Goal: Transaction & Acquisition: Download file/media

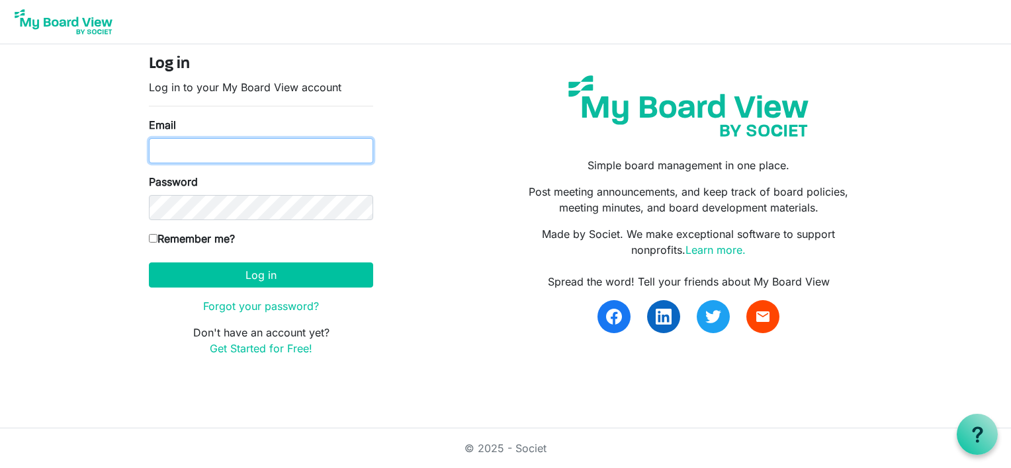
click at [196, 159] on input "Email" at bounding box center [261, 150] width 224 height 25
type input "[EMAIL_ADDRESS][DOMAIN_NAME]"
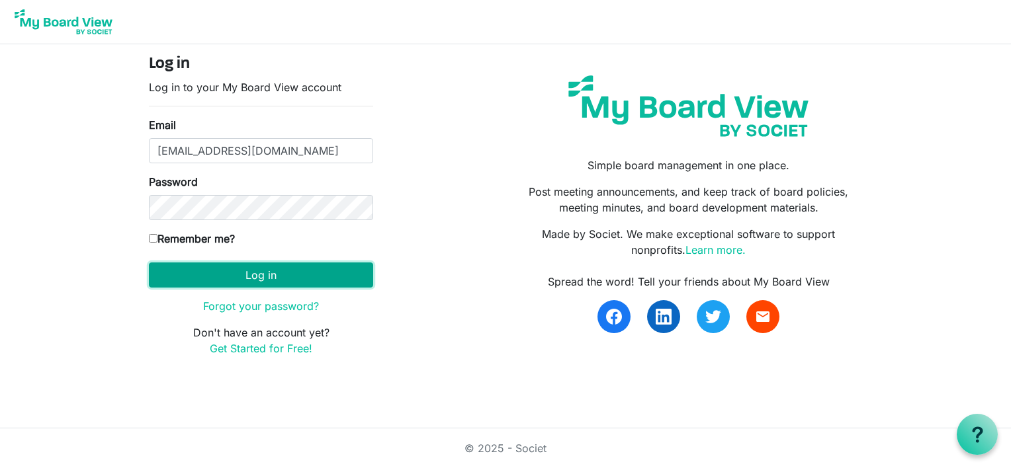
click at [188, 271] on button "Log in" at bounding box center [261, 275] width 224 height 25
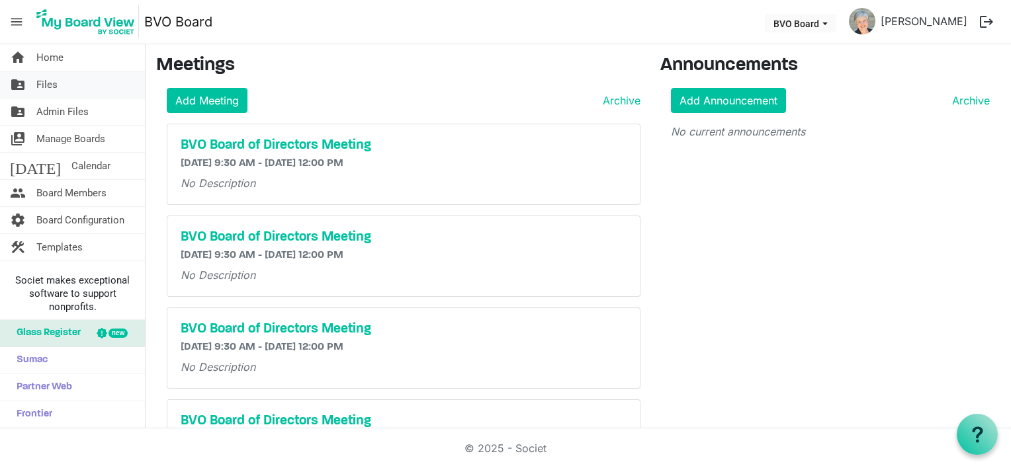
click at [47, 82] on span "Files" at bounding box center [46, 84] width 21 height 26
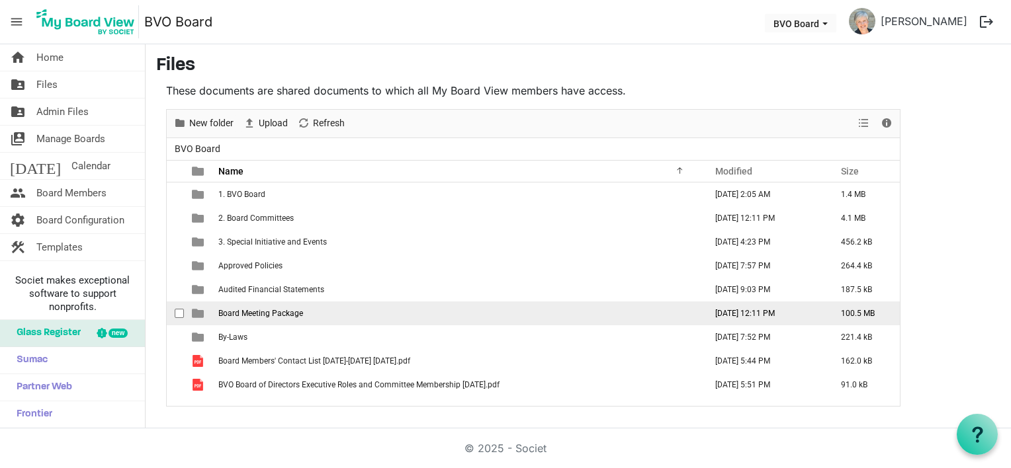
click at [246, 313] on span "Board Meeting Package" at bounding box center [260, 313] width 85 height 9
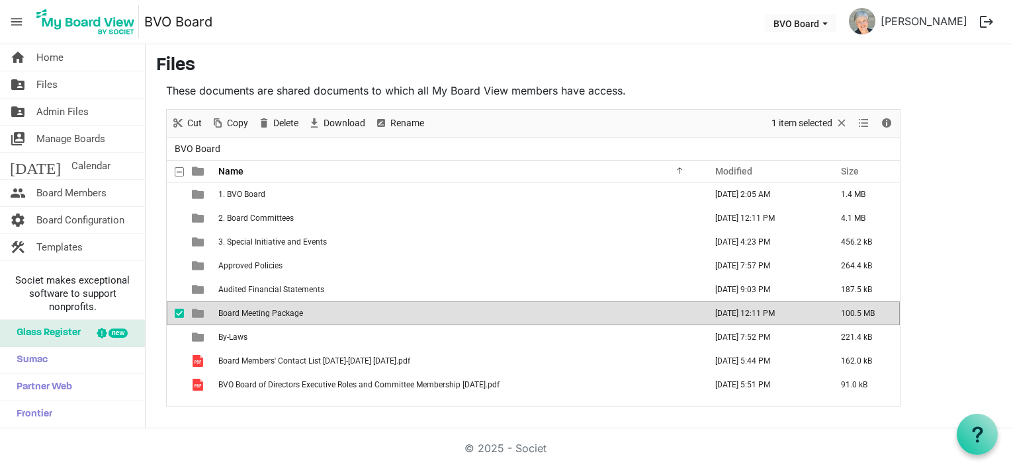
click at [246, 313] on span "Board Meeting Package" at bounding box center [260, 313] width 85 height 9
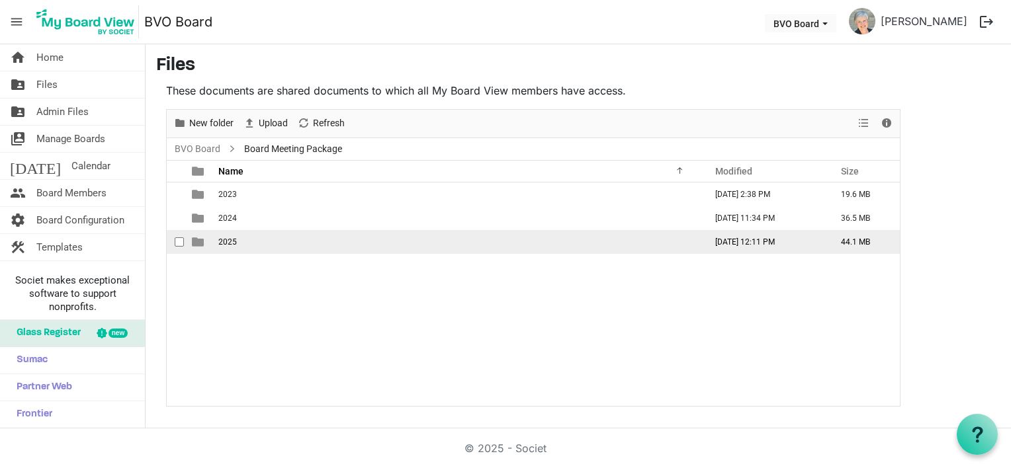
click at [231, 237] on span "2025" at bounding box center [227, 241] width 19 height 9
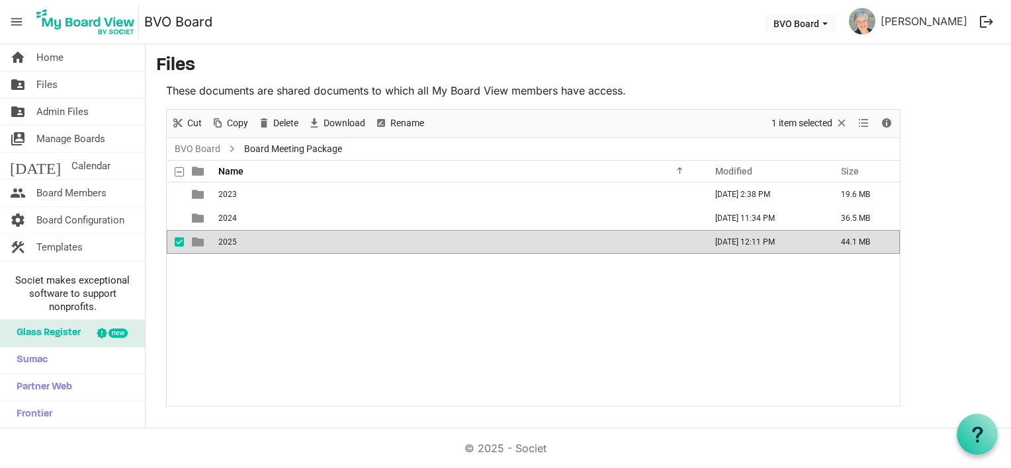
click at [231, 237] on span "2025" at bounding box center [227, 241] width 19 height 9
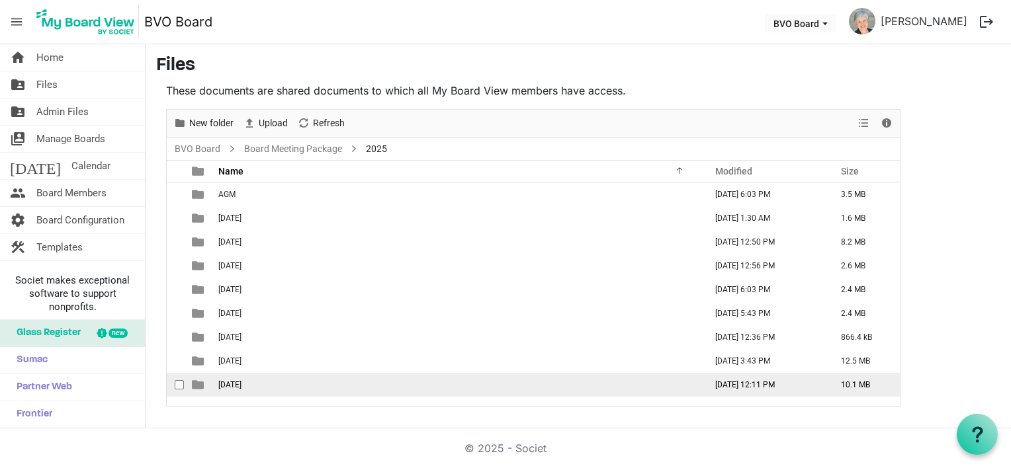
click at [241, 384] on span "September 25, 2025" at bounding box center [229, 384] width 23 height 9
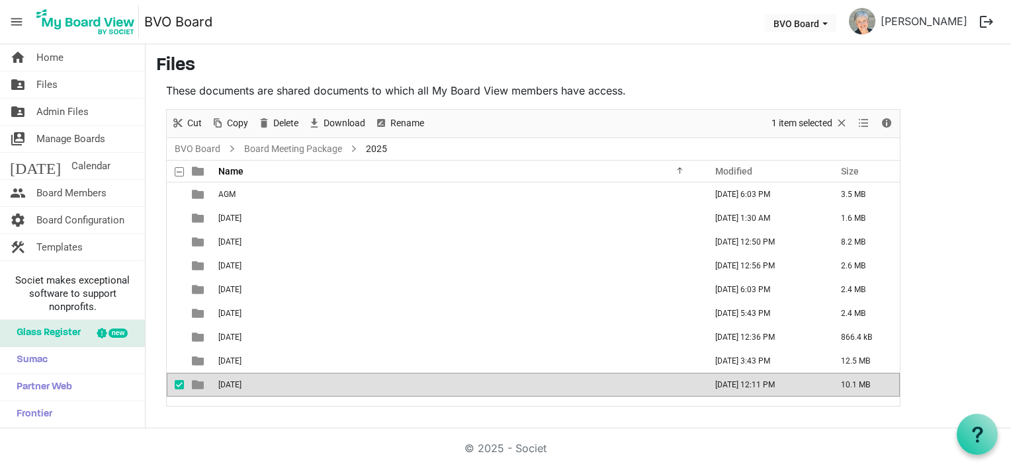
click at [241, 384] on span "September 25, 2025" at bounding box center [229, 384] width 23 height 9
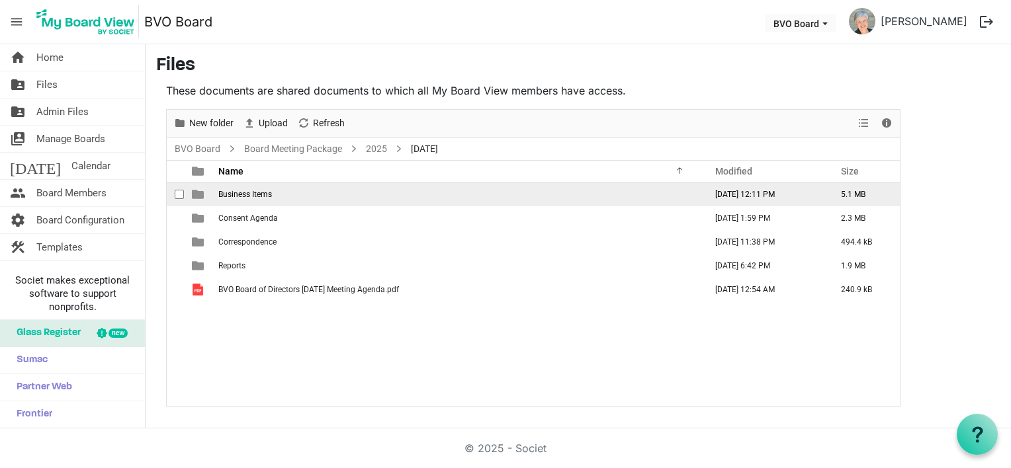
click at [257, 198] on span "Business Items" at bounding box center [245, 194] width 54 height 9
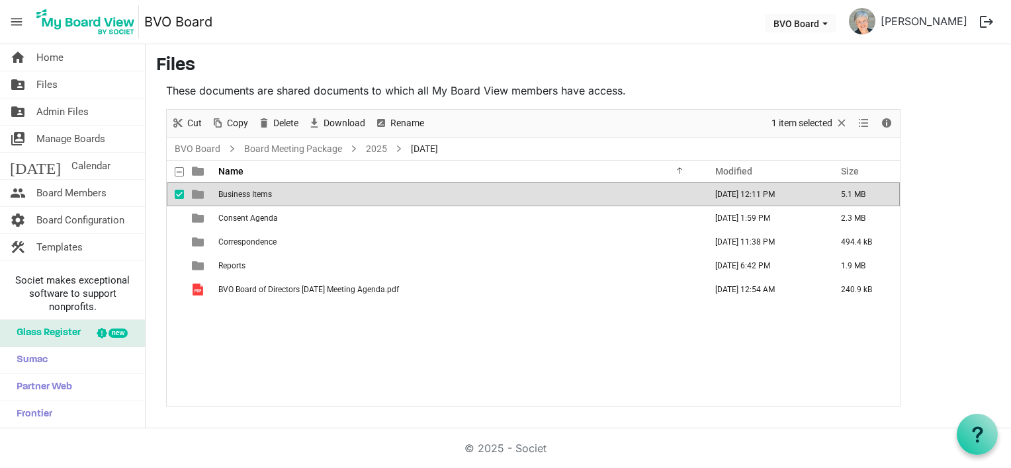
click at [257, 198] on span "Business Items" at bounding box center [245, 194] width 54 height 9
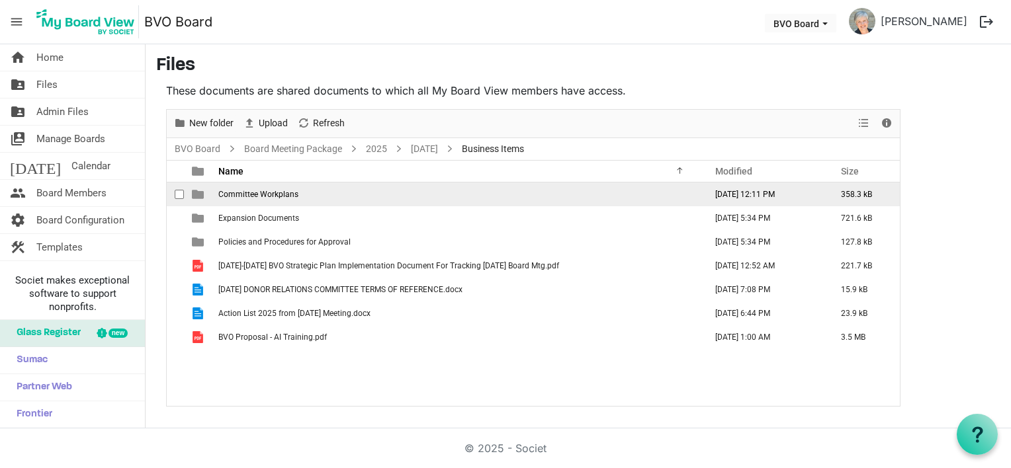
click at [273, 198] on td "Committee Workplans" at bounding box center [457, 195] width 487 height 24
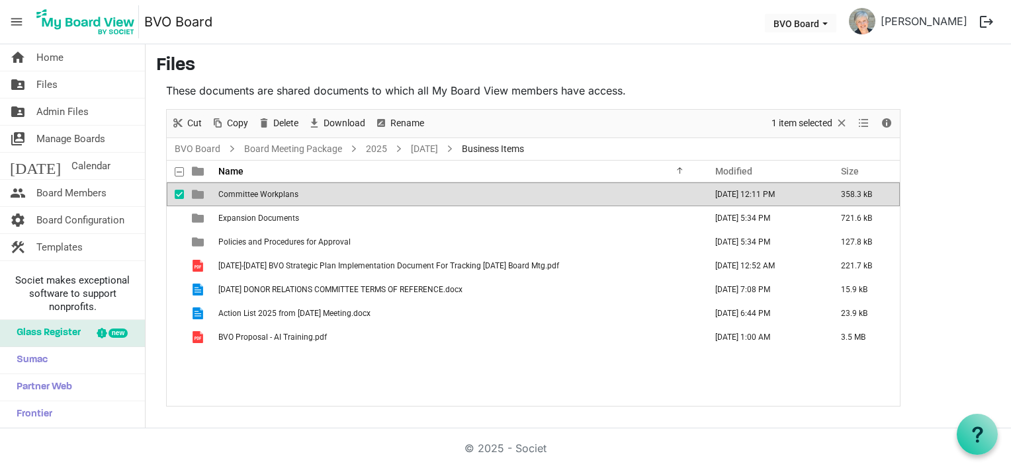
click at [273, 198] on td "Committee Workplans" at bounding box center [457, 195] width 487 height 24
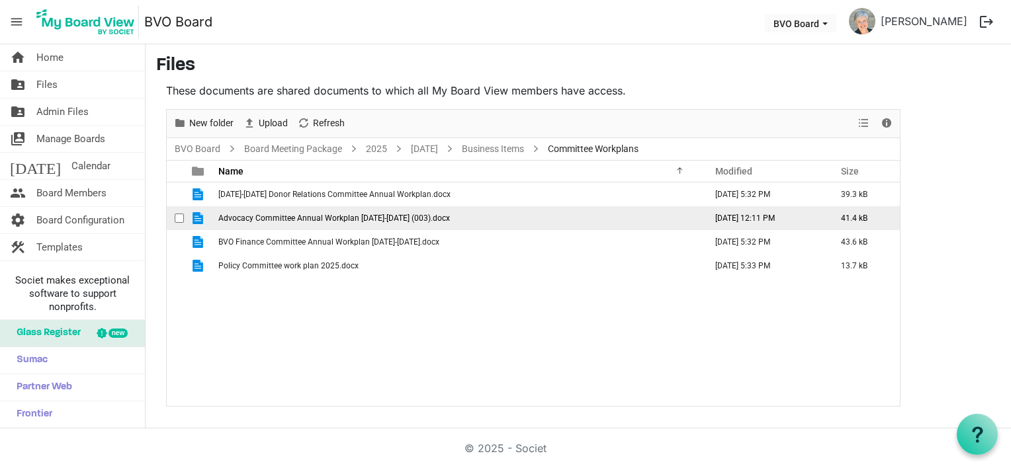
click at [323, 220] on span "Advocacy Committee Annual Workplan 2025-2026 (003).docx" at bounding box center [333, 218] width 231 height 9
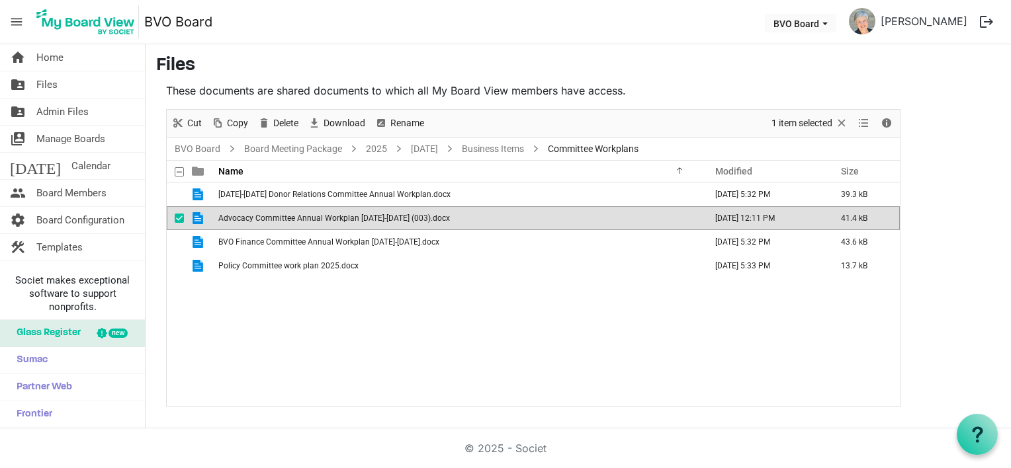
click at [343, 216] on span "Advocacy Committee Annual Workplan 2025-2026 (003).docx" at bounding box center [333, 218] width 231 height 9
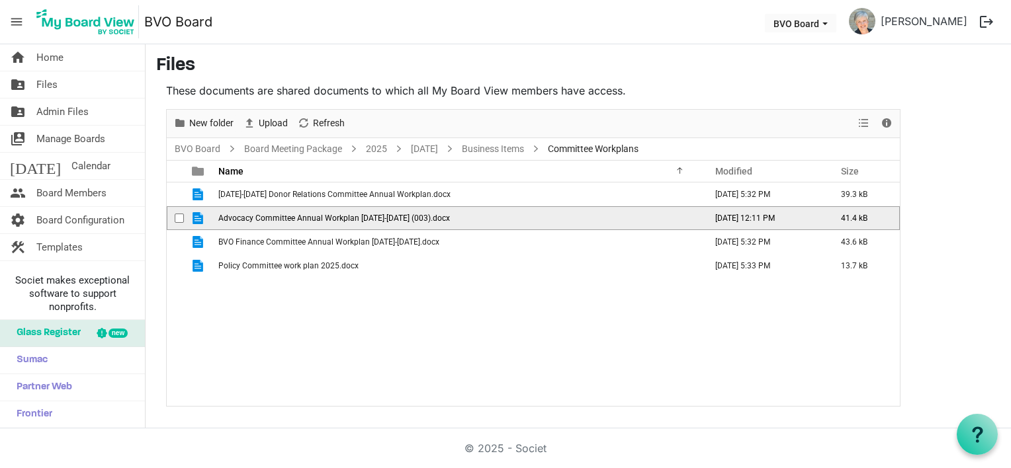
click at [343, 216] on span "Advocacy Committee Annual Workplan 2025-2026 (003).docx" at bounding box center [333, 218] width 231 height 9
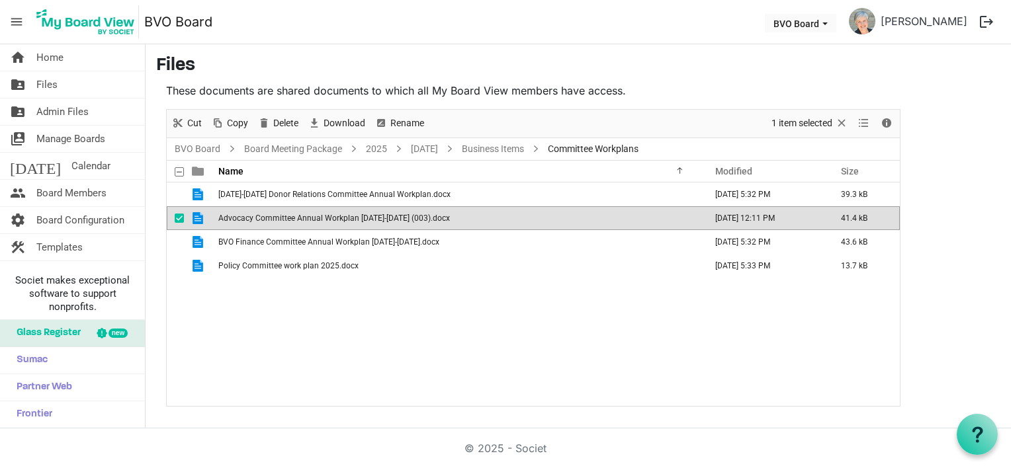
click at [368, 218] on span "Advocacy Committee Annual Workplan 2025-2026 (003).docx" at bounding box center [333, 218] width 231 height 9
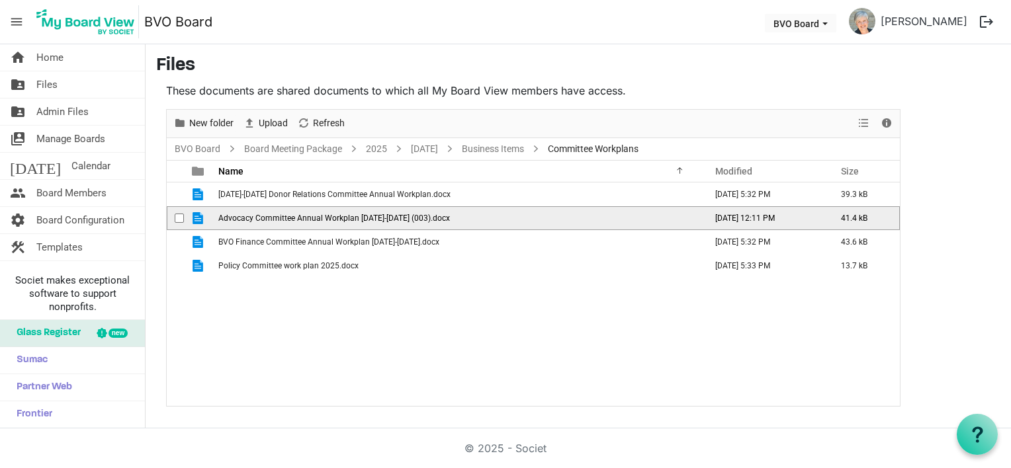
click at [368, 218] on span "Advocacy Committee Annual Workplan 2025-2026 (003).docx" at bounding box center [333, 218] width 231 height 9
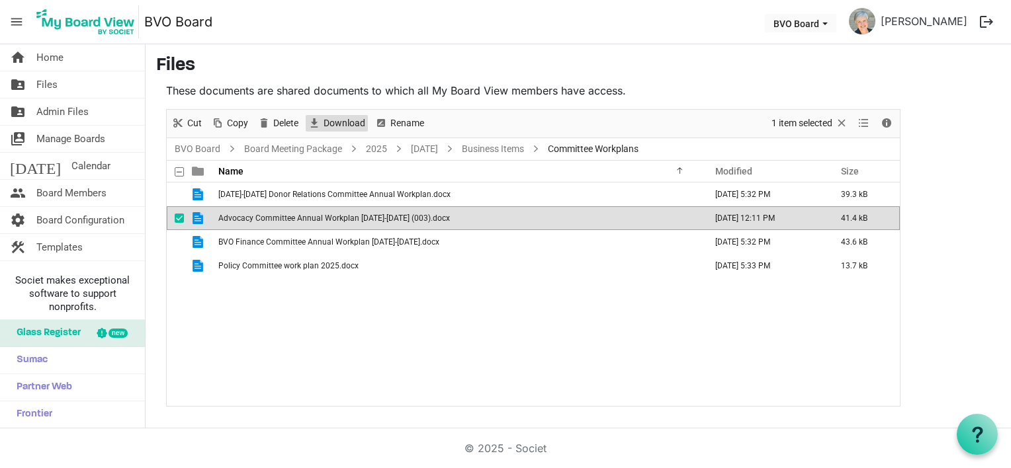
click at [348, 119] on span "Download" at bounding box center [344, 123] width 44 height 17
